Goal: Transaction & Acquisition: Purchase product/service

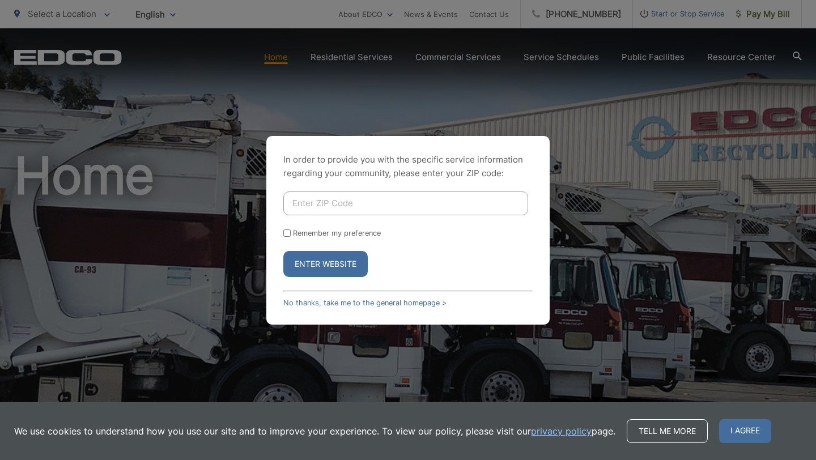
click at [364, 195] on input "Enter ZIP Code" at bounding box center [405, 204] width 245 height 24
type input "92020"
click at [313, 260] on button "Enter Website" at bounding box center [325, 264] width 84 height 26
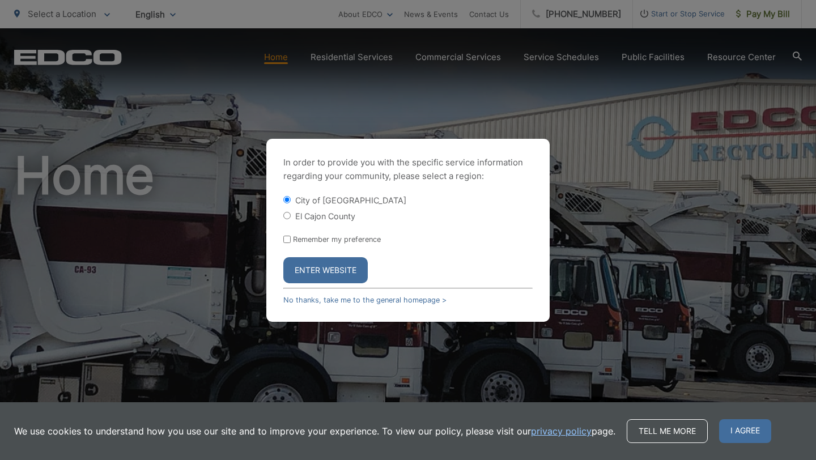
click at [310, 273] on button "Enter Website" at bounding box center [325, 270] width 84 height 26
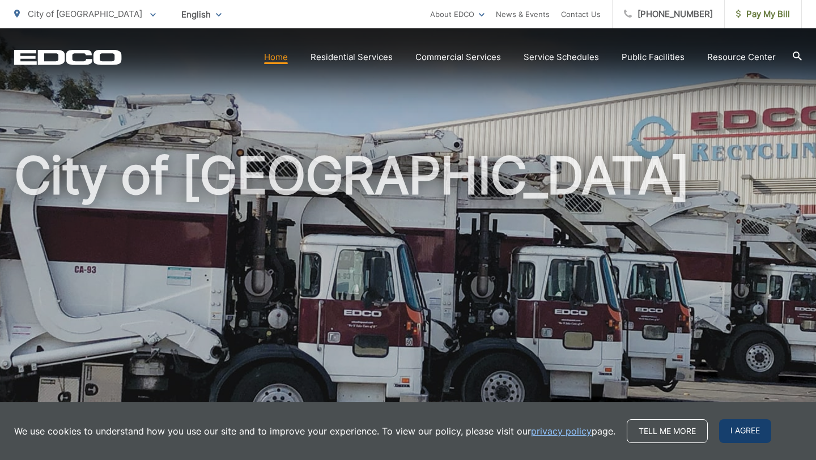
click at [749, 426] on span "I agree" at bounding box center [745, 431] width 52 height 24
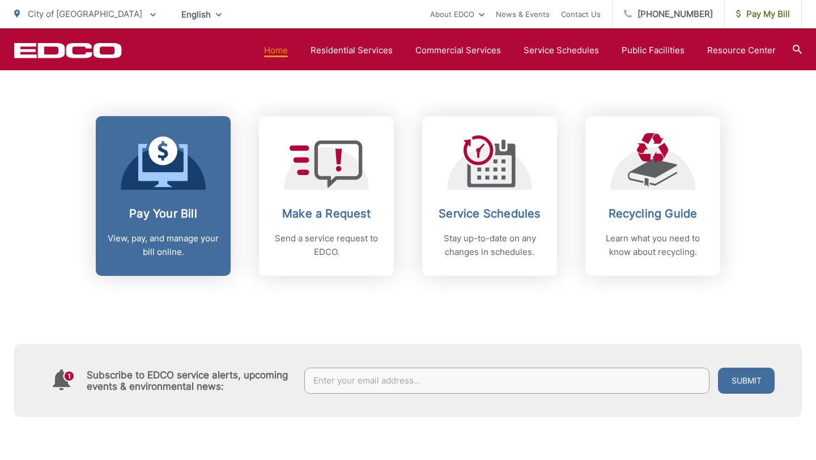
scroll to position [458, 0]
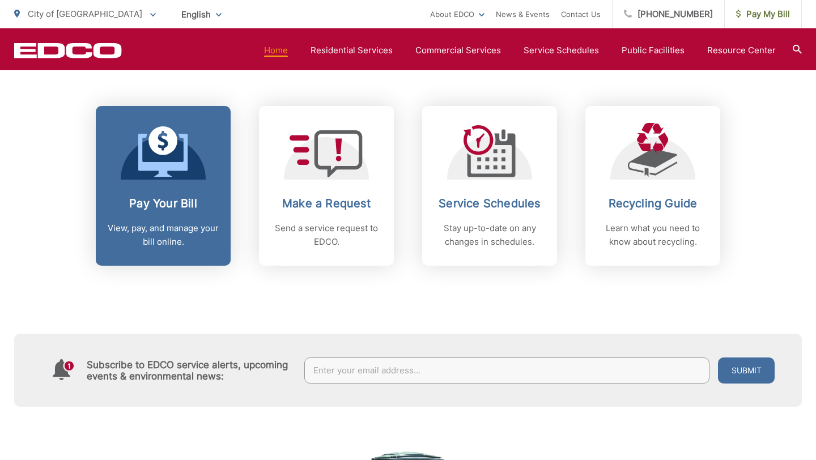
click at [165, 179] on span at bounding box center [163, 152] width 50 height 53
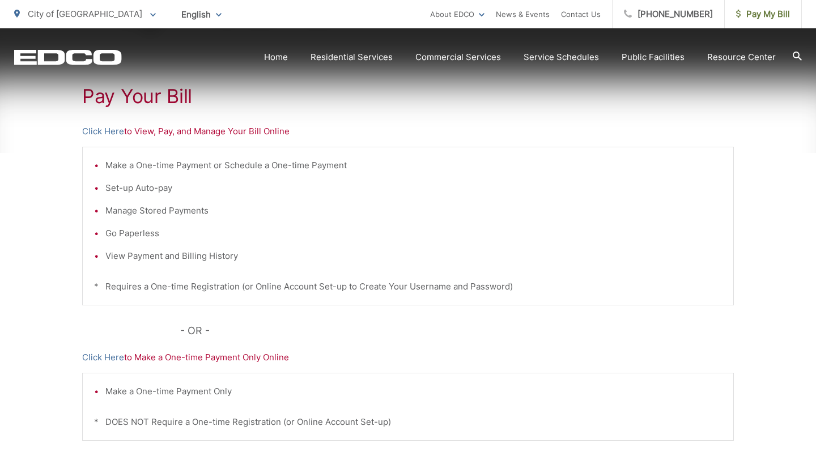
scroll to position [211, 0]
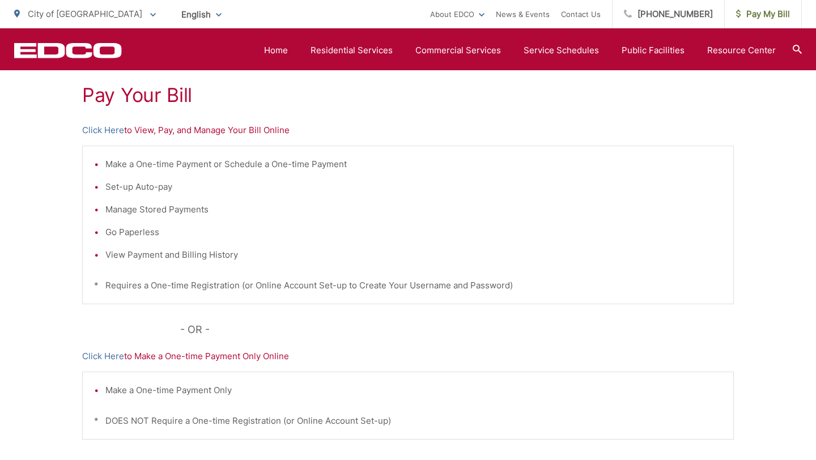
click at [177, 357] on p "Click Here to Make a One-time Payment Only Online" at bounding box center [408, 357] width 652 height 14
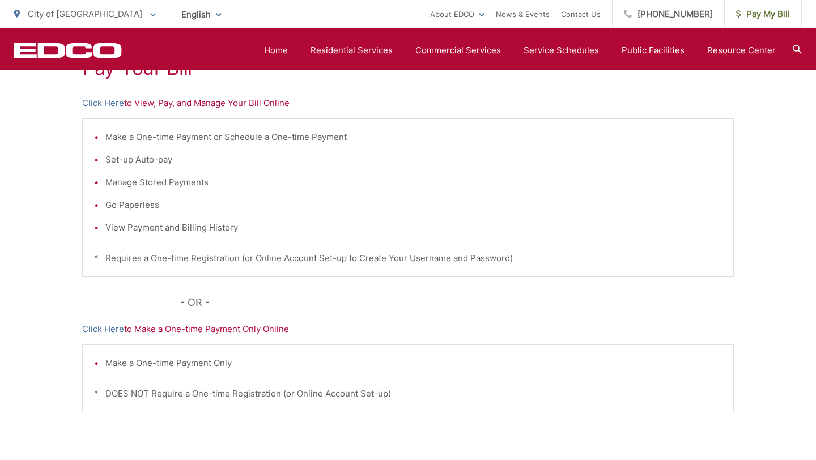
scroll to position [250, 0]
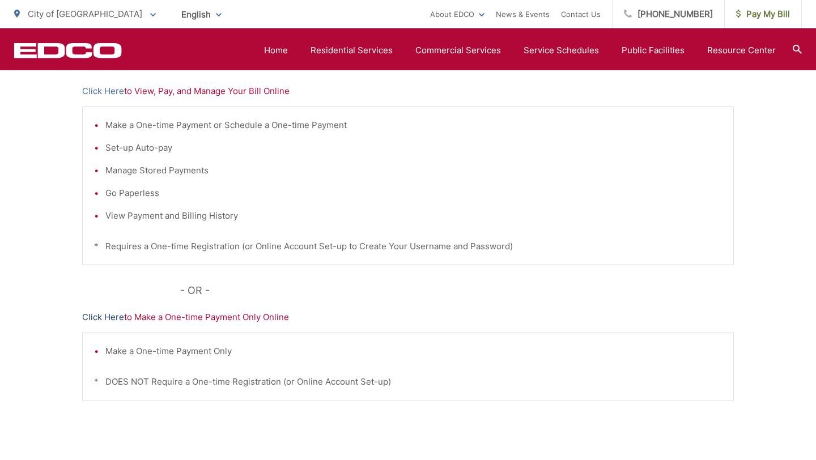
click at [96, 317] on link "Click Here" at bounding box center [103, 318] width 42 height 14
